Goal: Information Seeking & Learning: Learn about a topic

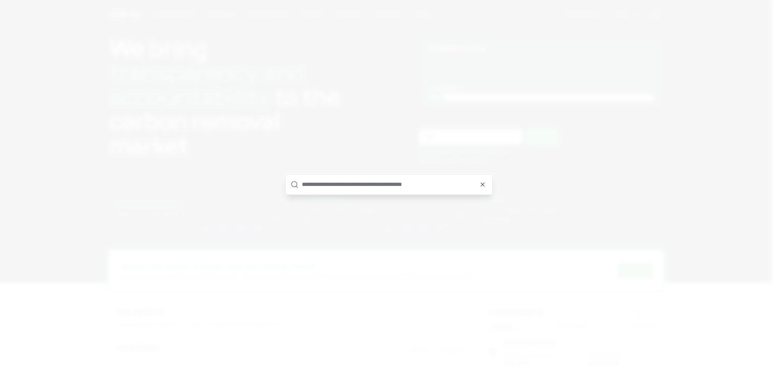
click at [316, 191] on input "text" at bounding box center [395, 184] width 186 height 19
type input "*"
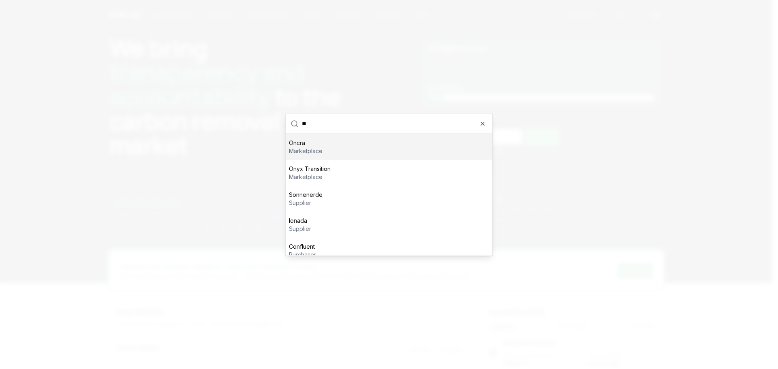
scroll to position [60, 0]
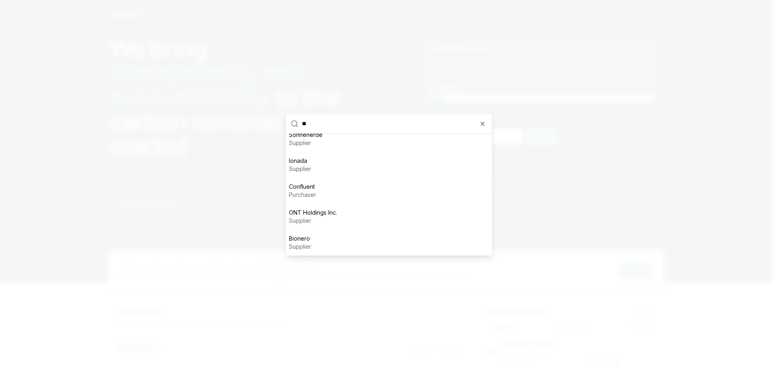
type input "*"
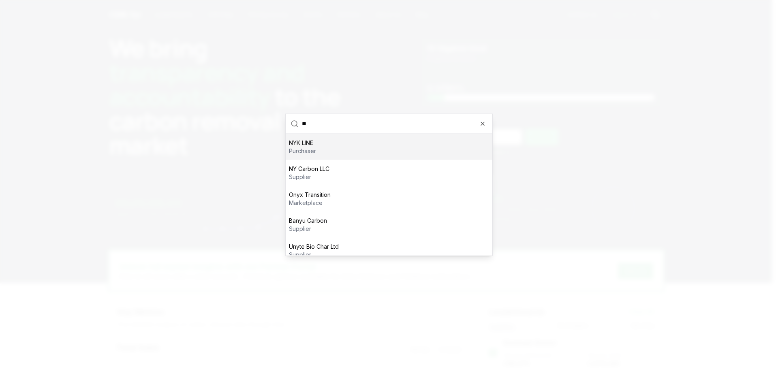
type input "***"
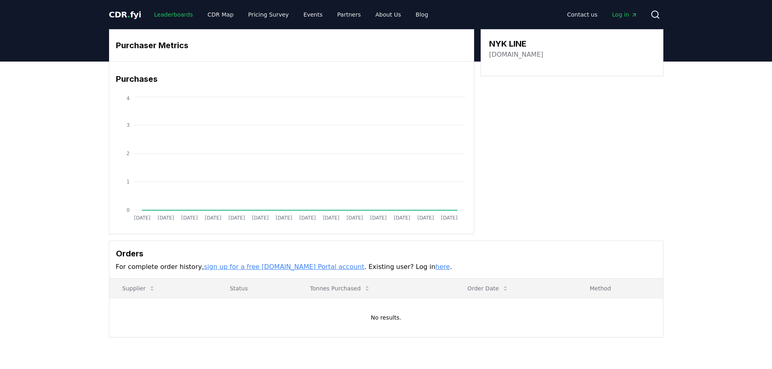
click at [167, 15] on link "Leaderboards" at bounding box center [173, 14] width 52 height 15
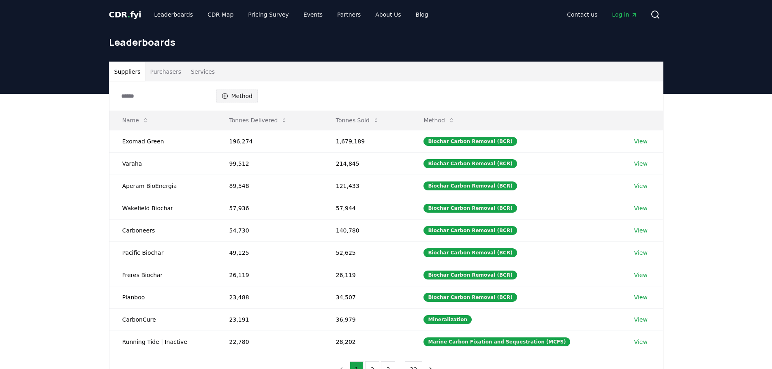
click at [236, 94] on button "Method" at bounding box center [237, 96] width 42 height 13
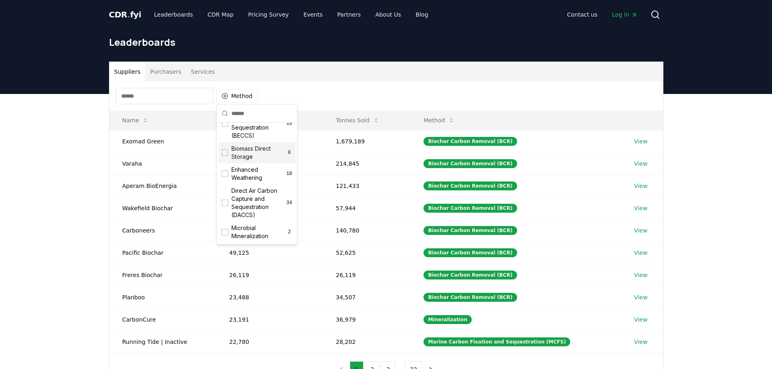
scroll to position [122, 0]
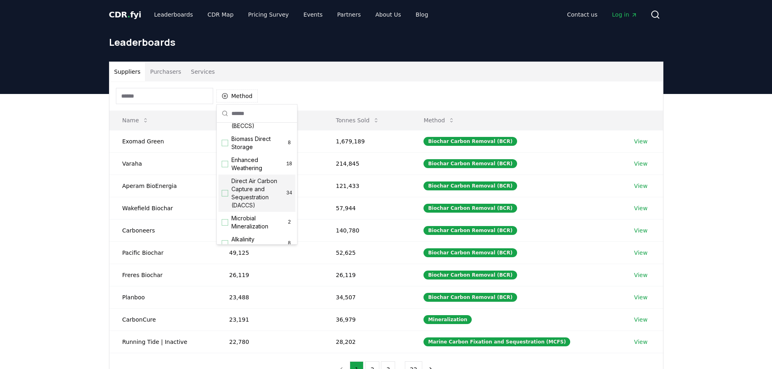
click at [227, 196] on div "Suggestions" at bounding box center [225, 193] width 6 height 6
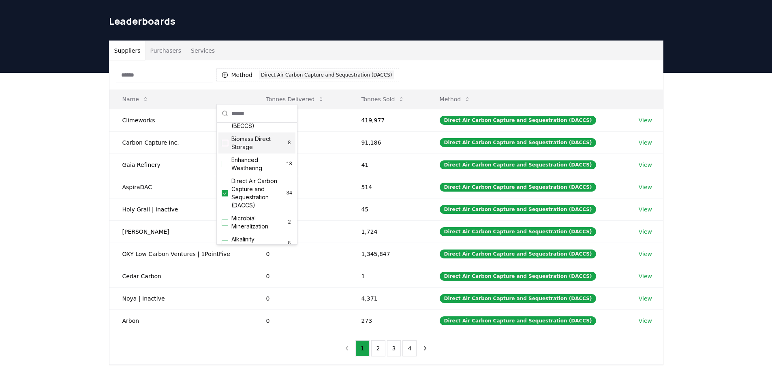
scroll to position [41, 0]
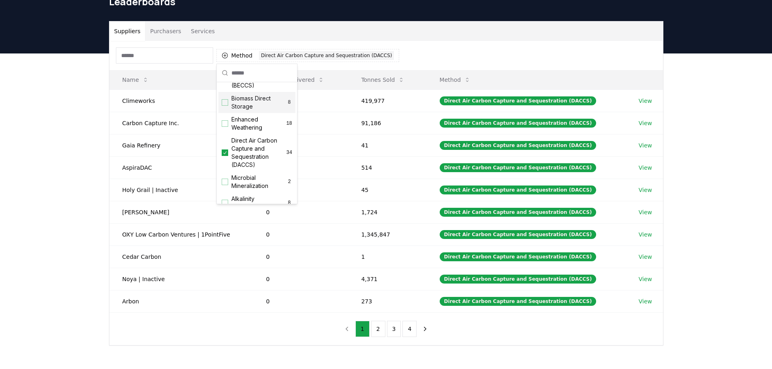
click at [94, 139] on div "Suppliers Purchasers Services Method 1 Direct Air Carbon Capture and Sequestrat…" at bounding box center [386, 215] width 772 height 324
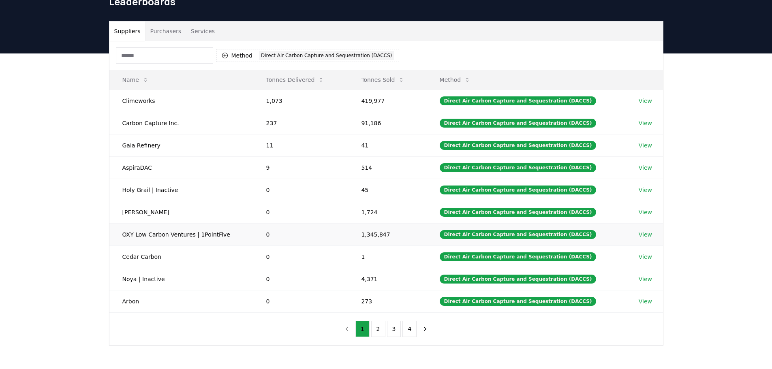
click at [640, 231] on link "View" at bounding box center [644, 234] width 13 height 8
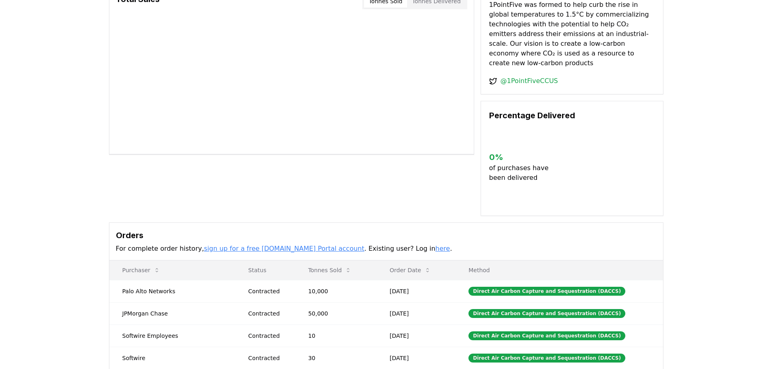
scroll to position [162, 0]
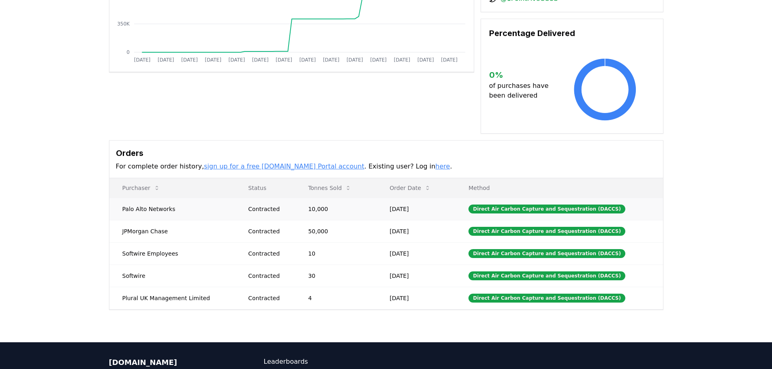
click at [189, 204] on td "Palo Alto Networks" at bounding box center [172, 209] width 126 height 22
click at [263, 205] on div "Contracted" at bounding box center [268, 209] width 41 height 8
click at [307, 198] on td "10,000" at bounding box center [335, 209] width 81 height 22
click at [409, 198] on td "Jul 16, 2025" at bounding box center [415, 209] width 79 height 22
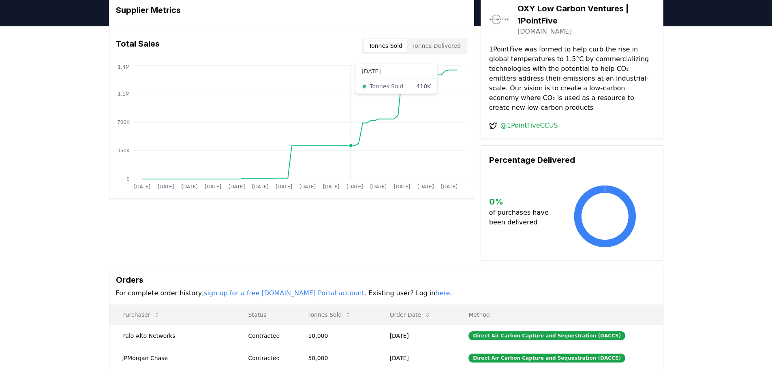
scroll to position [0, 0]
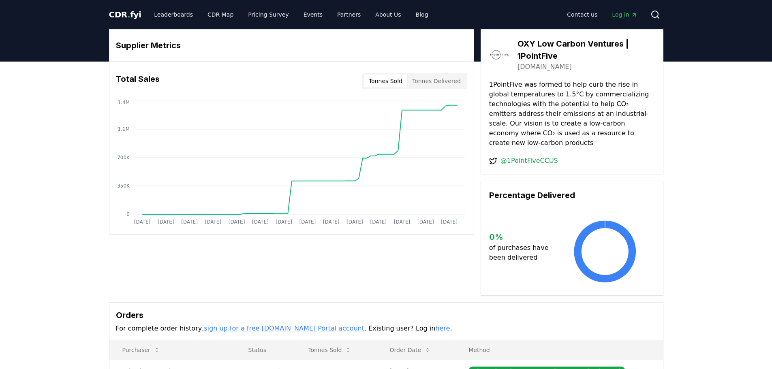
click at [621, 10] on link "Log in" at bounding box center [624, 14] width 38 height 15
